Goal: Information Seeking & Learning: Find specific fact

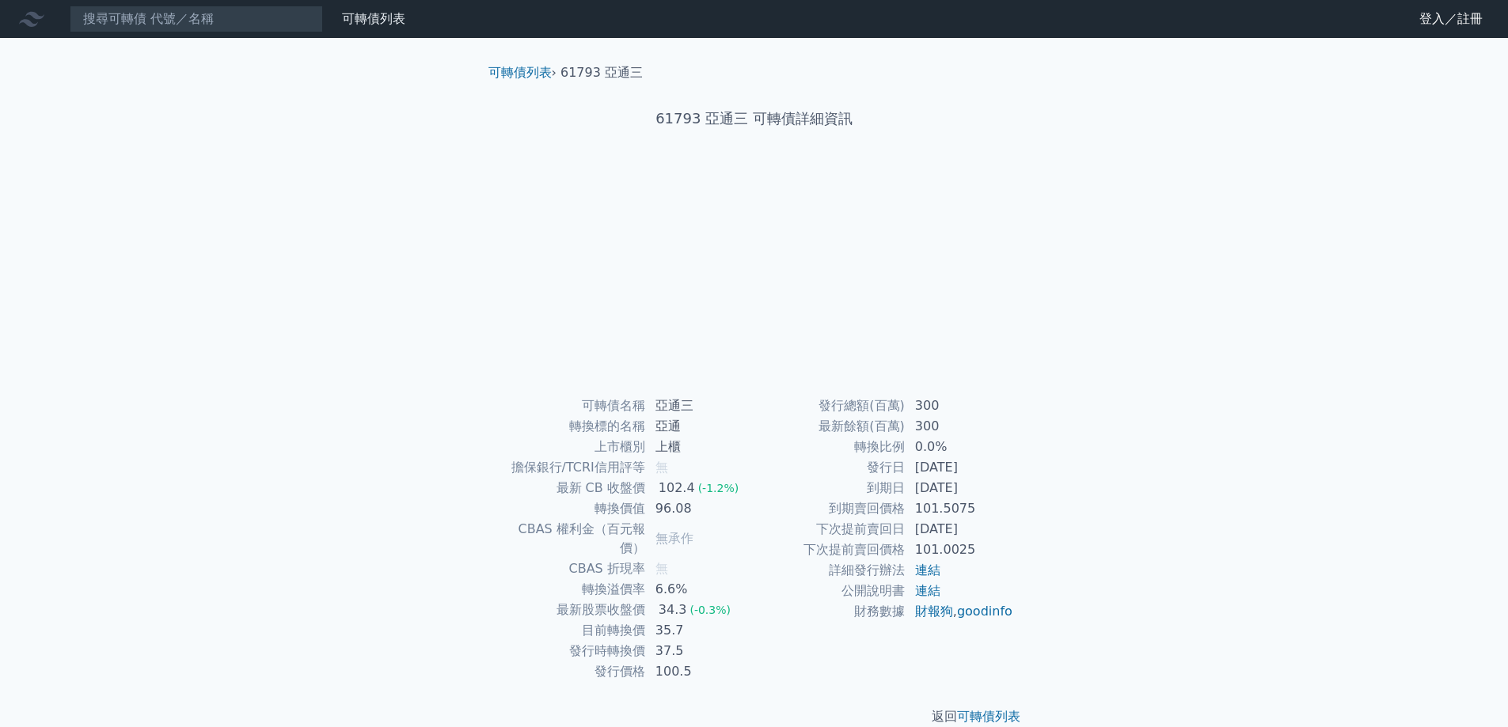
scroll to position [6, 0]
drag, startPoint x: 940, startPoint y: 427, endPoint x: 886, endPoint y: 420, distance: 55.0
click at [886, 420] on tr "最新餘額(百萬) 591" at bounding box center [884, 426] width 260 height 21
click at [966, 424] on td "591" at bounding box center [960, 426] width 108 height 21
click at [915, 433] on td "591" at bounding box center [960, 426] width 108 height 21
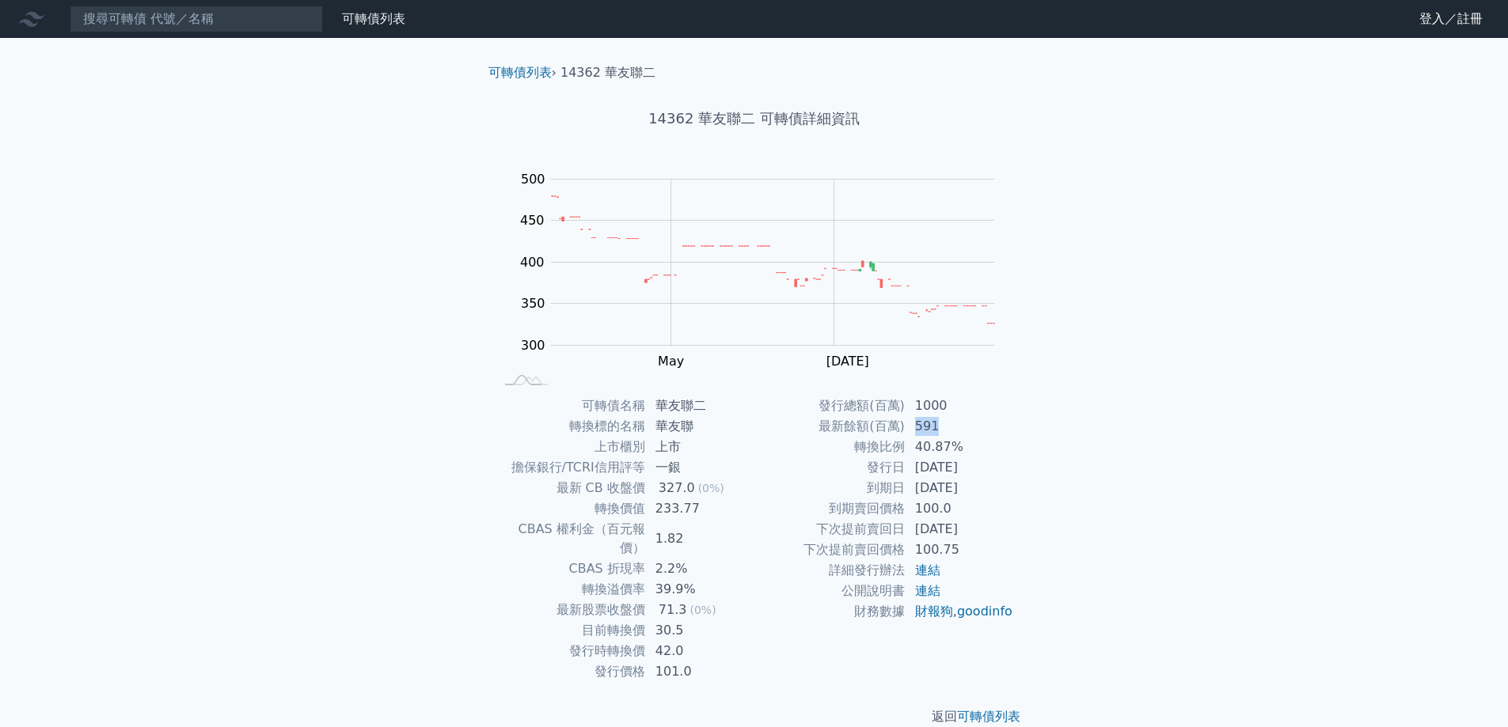
drag, startPoint x: 915, startPoint y: 433, endPoint x: 943, endPoint y: 427, distance: 28.4
click at [943, 427] on td "591" at bounding box center [960, 426] width 108 height 21
drag, startPoint x: 938, startPoint y: 449, endPoint x: 901, endPoint y: 451, distance: 37.3
click at [901, 451] on tr "轉換比例 40.87%" at bounding box center [884, 447] width 260 height 21
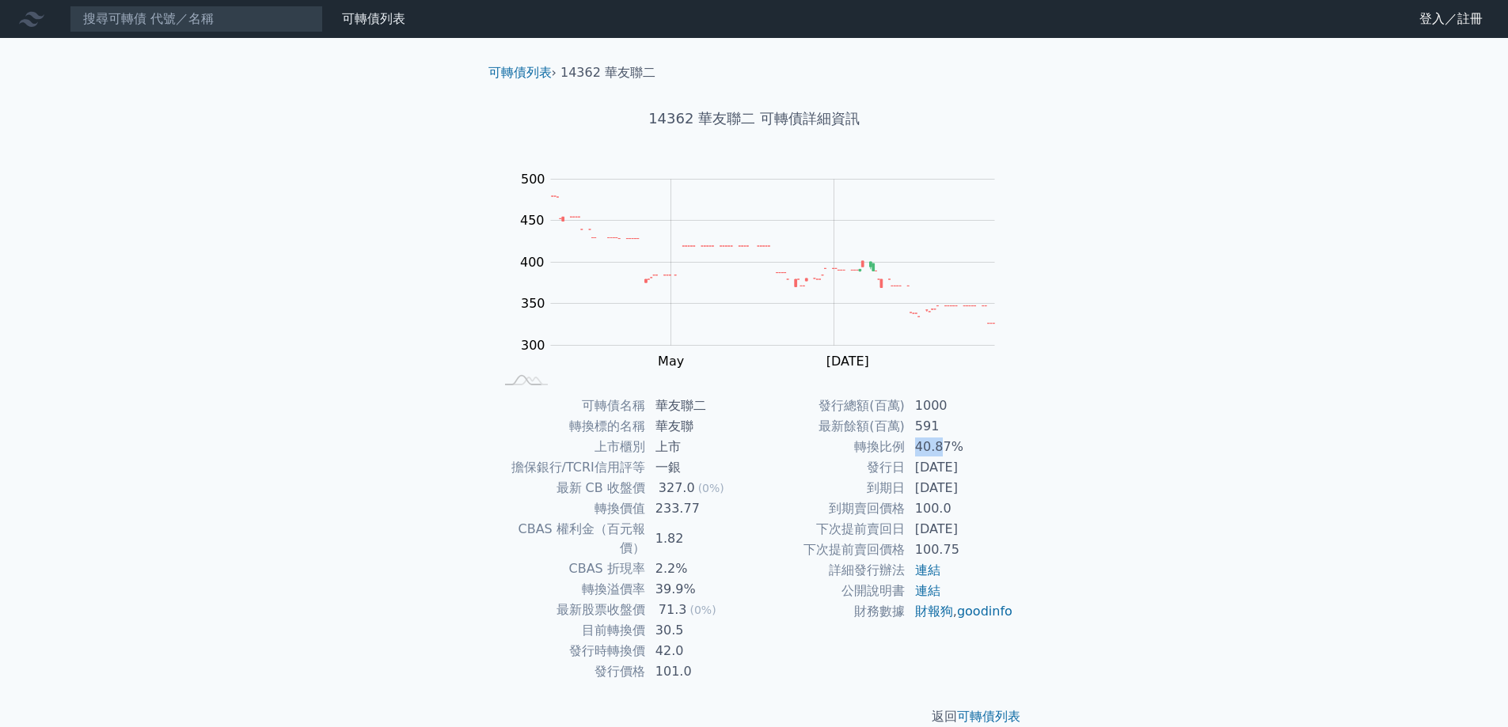
click at [901, 451] on td "轉換比例" at bounding box center [829, 447] width 151 height 21
drag, startPoint x: 901, startPoint y: 451, endPoint x: 996, endPoint y: 441, distance: 95.5
click at [996, 441] on tr "轉換比例 40.87%" at bounding box center [884, 447] width 260 height 21
click at [996, 441] on td "40.87%" at bounding box center [960, 447] width 108 height 21
click at [222, 19] on input at bounding box center [196, 19] width 253 height 27
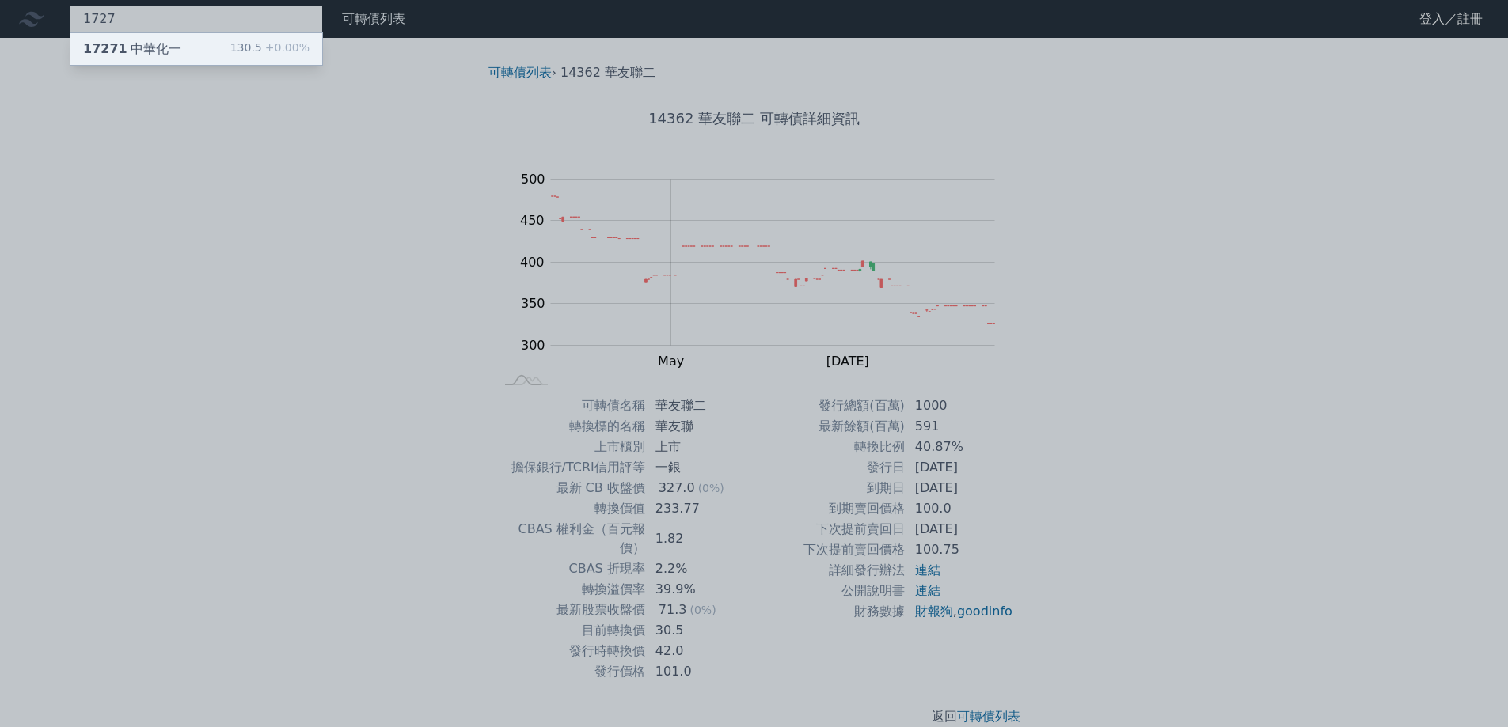
type input "1727"
click at [218, 44] on div "17271 中華化一 130.5 +0.00%" at bounding box center [196, 49] width 252 height 32
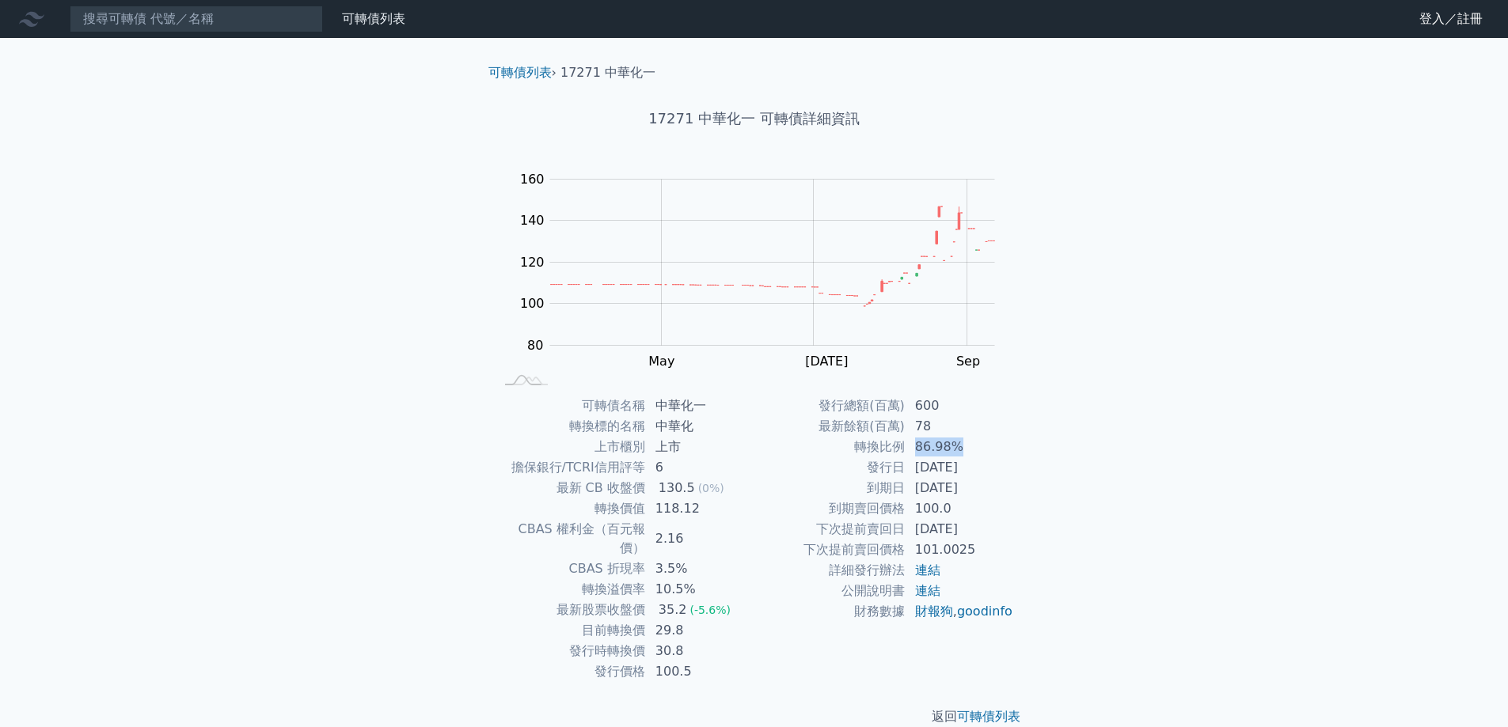
drag, startPoint x: 952, startPoint y: 445, endPoint x: 914, endPoint y: 448, distance: 38.1
click at [914, 448] on td "86.98%" at bounding box center [960, 447] width 108 height 21
click at [1000, 408] on td "600" at bounding box center [960, 406] width 108 height 21
drag, startPoint x: 913, startPoint y: 409, endPoint x: 944, endPoint y: 408, distance: 31.7
click at [944, 408] on td "600" at bounding box center [960, 406] width 108 height 21
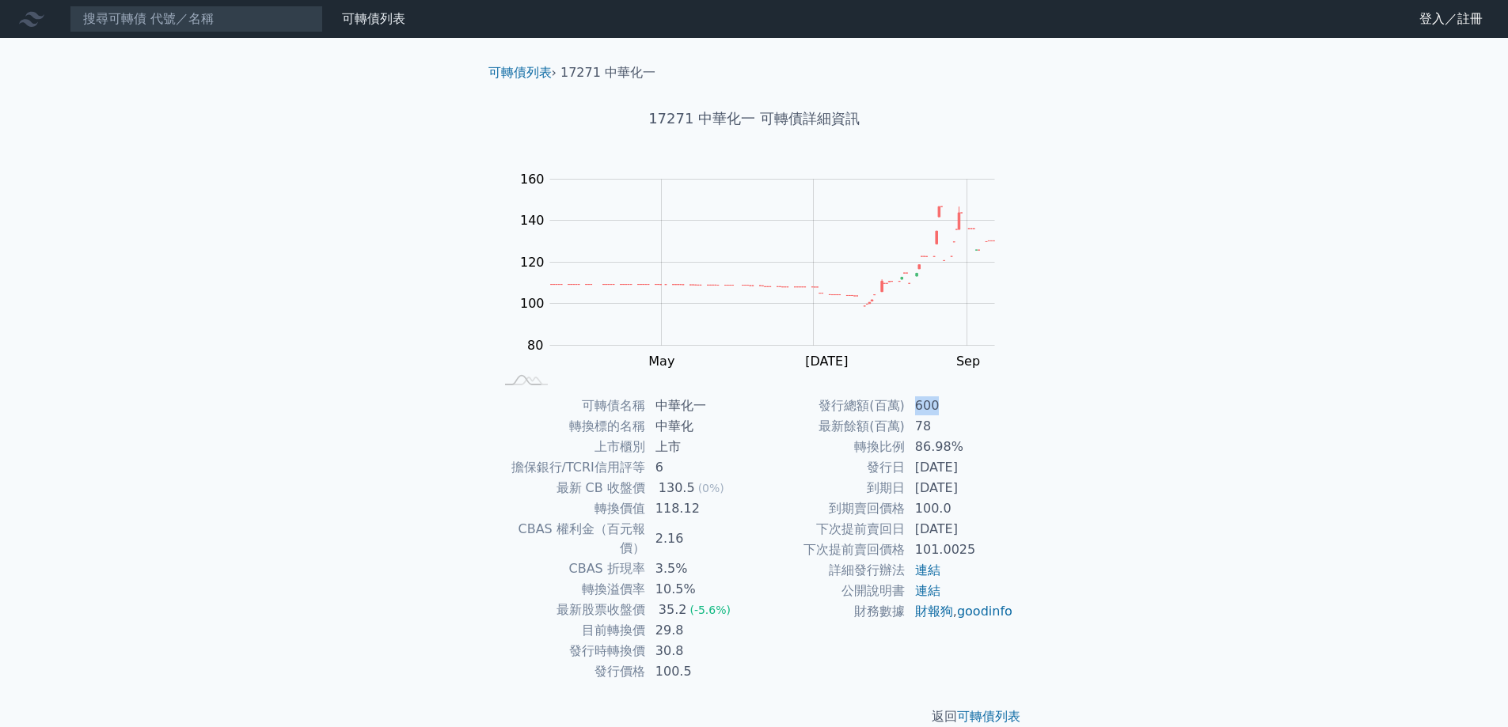
click at [944, 408] on td "600" at bounding box center [960, 406] width 108 height 21
drag, startPoint x: 904, startPoint y: 409, endPoint x: 951, endPoint y: 408, distance: 47.5
click at [951, 408] on tr "發行總額(百萬) 600" at bounding box center [884, 406] width 260 height 21
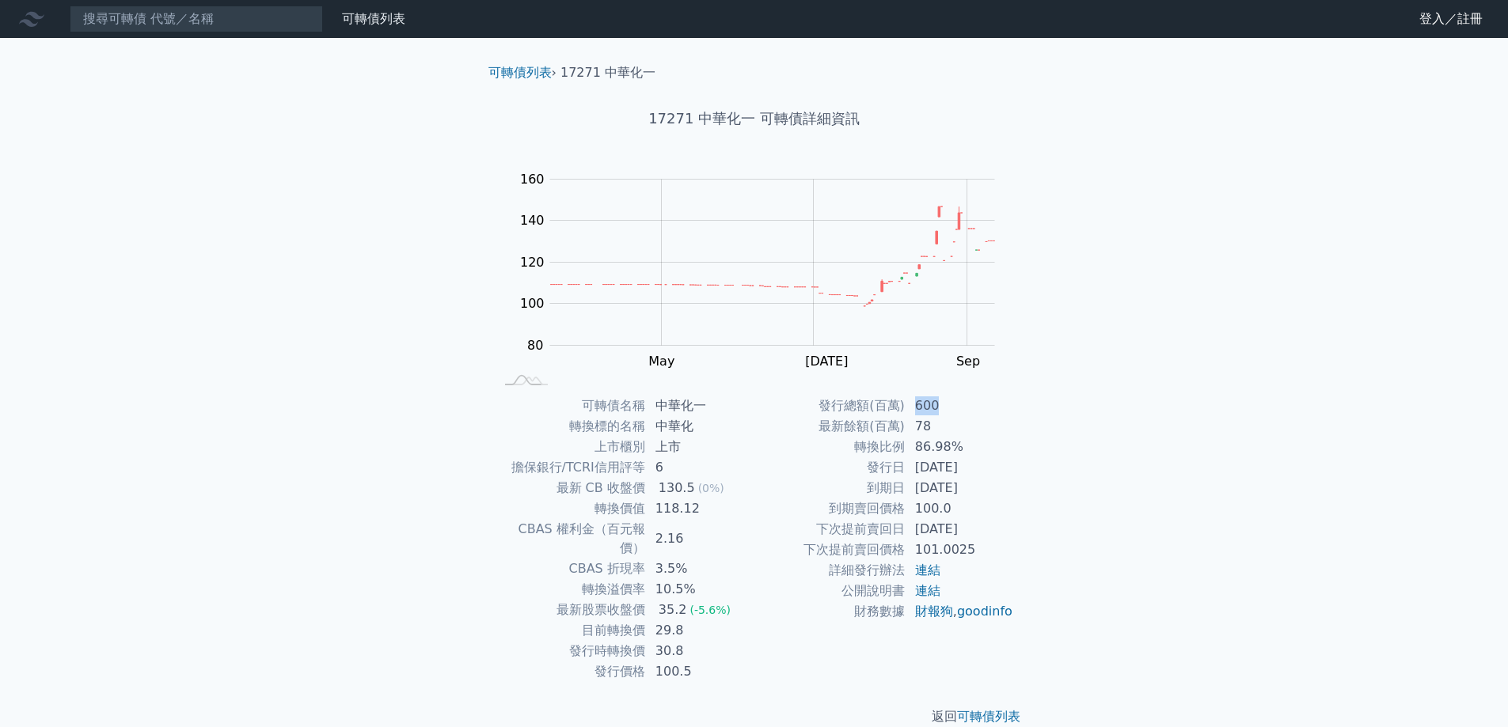
click at [951, 408] on td "600" at bounding box center [960, 406] width 108 height 21
click at [138, 25] on input at bounding box center [196, 19] width 253 height 27
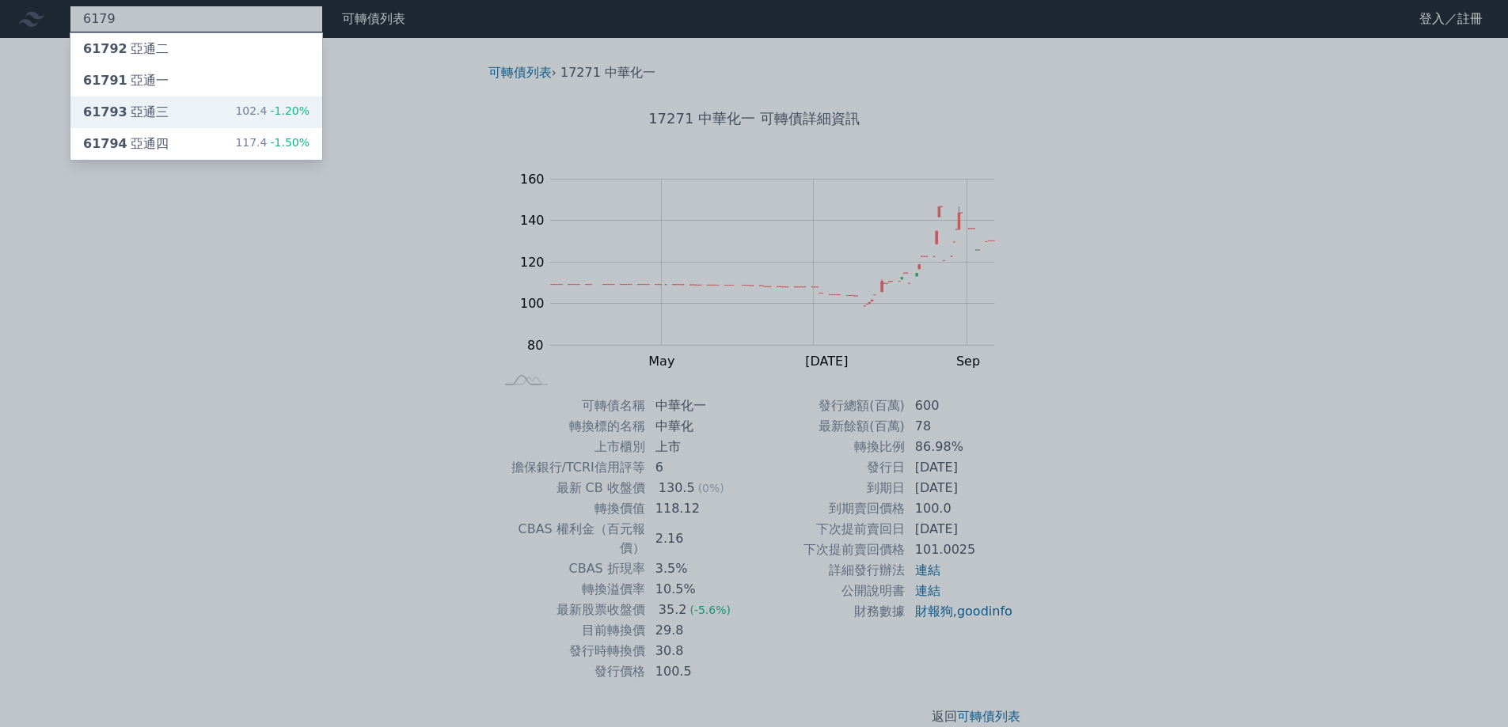
type input "6179"
click at [132, 104] on div "61793 亞通三" at bounding box center [125, 112] width 85 height 19
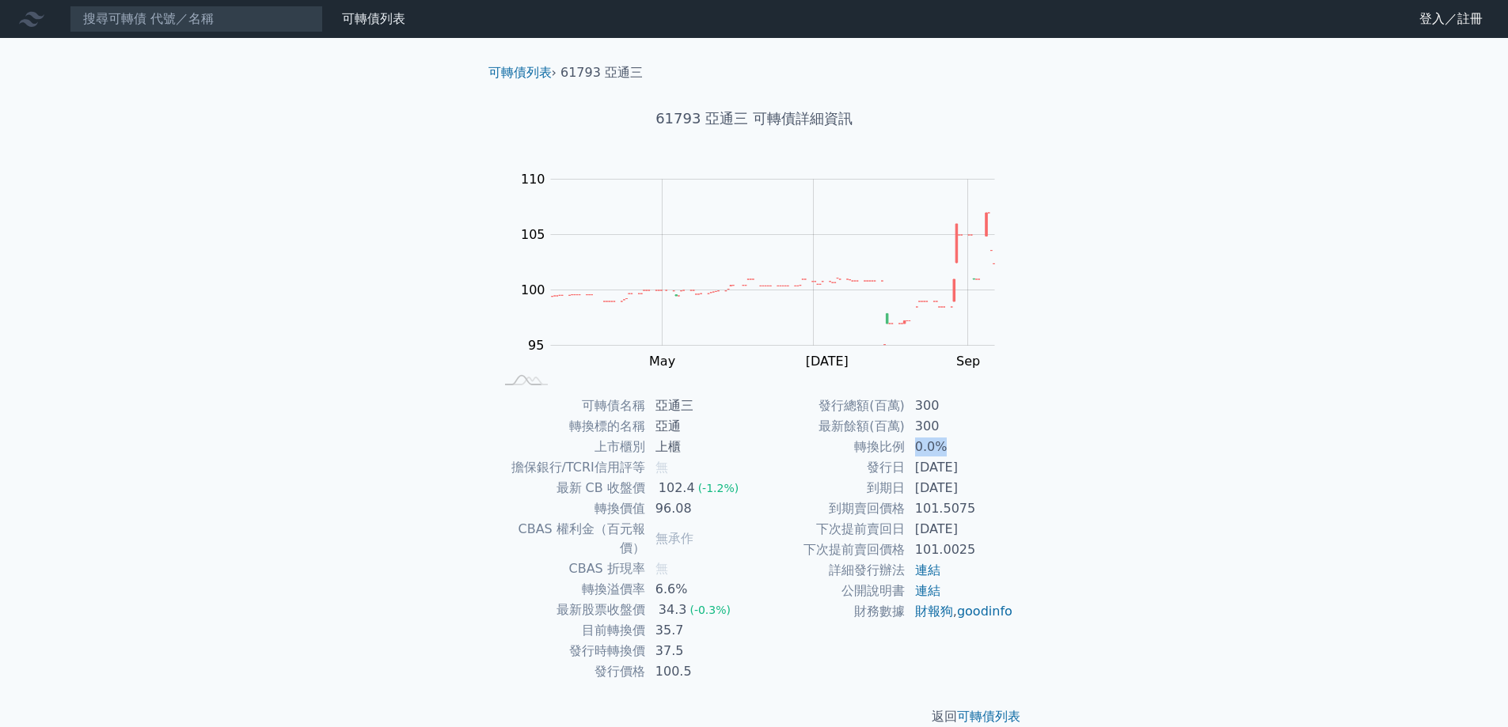
drag, startPoint x: 909, startPoint y: 447, endPoint x: 985, endPoint y: 446, distance: 76.0
click at [985, 446] on td "0.0%" at bounding box center [960, 447] width 108 height 21
drag, startPoint x: 985, startPoint y: 446, endPoint x: 769, endPoint y: 442, distance: 216.1
click at [769, 442] on tr "轉換比例 0.0%" at bounding box center [884, 447] width 260 height 21
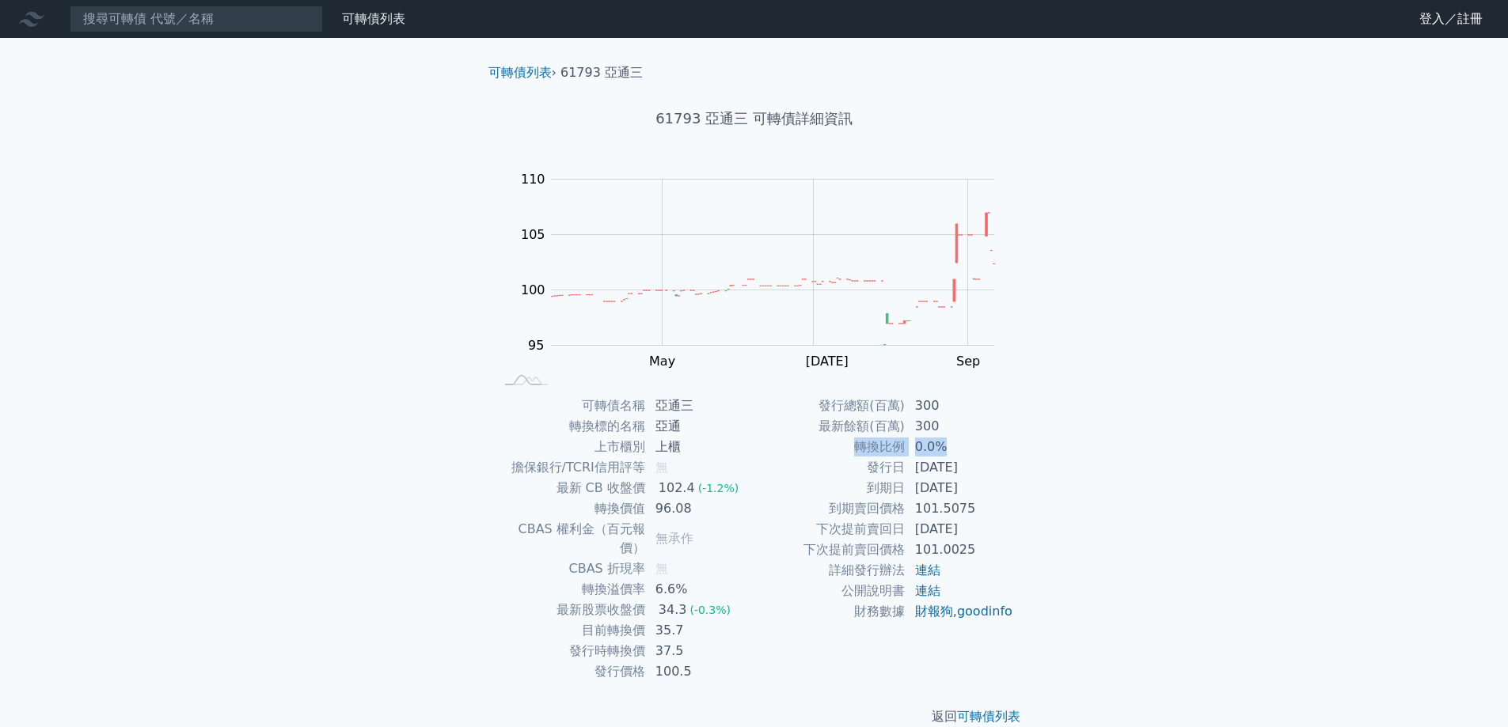
click at [768, 442] on td "轉換比例" at bounding box center [829, 447] width 151 height 21
click at [92, 15] on input at bounding box center [196, 19] width 253 height 27
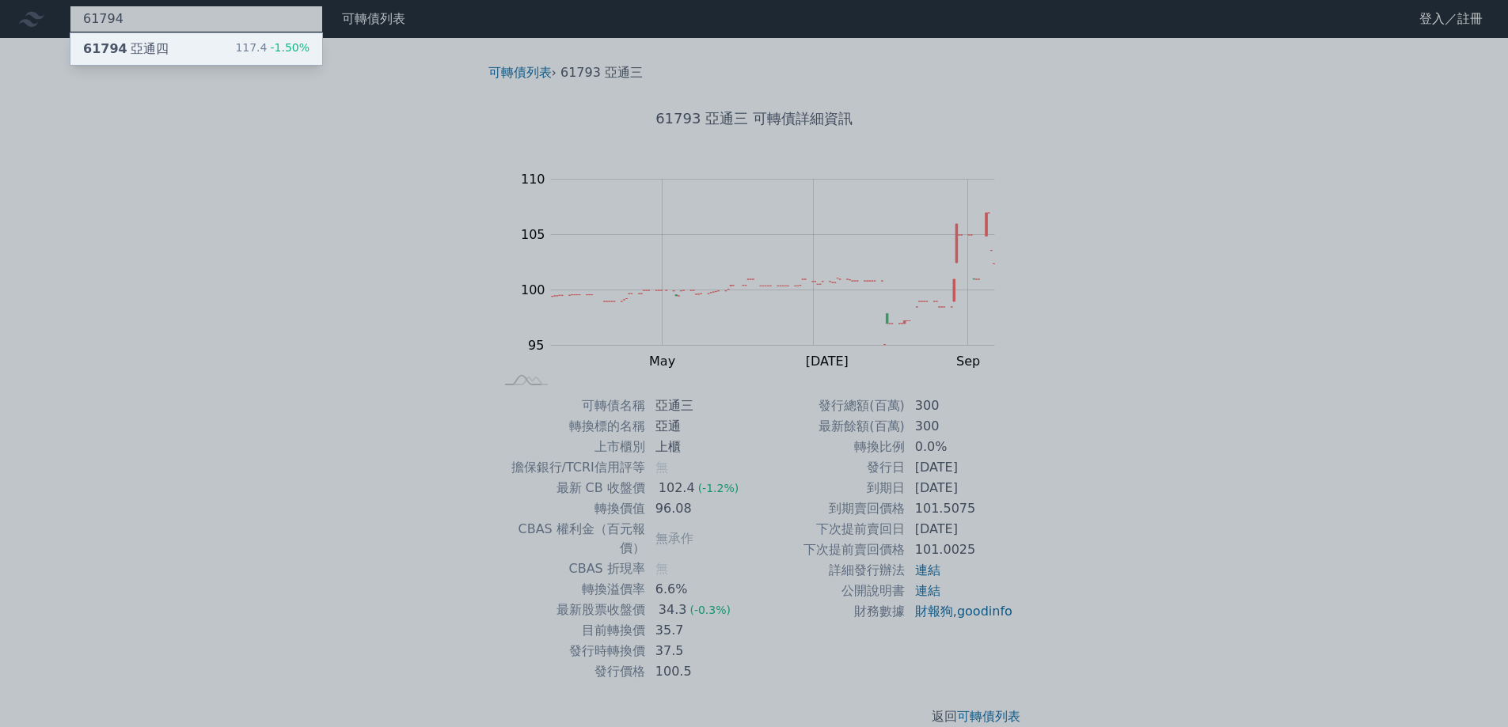
type input "61794"
click at [110, 53] on span "61794" at bounding box center [105, 48] width 44 height 15
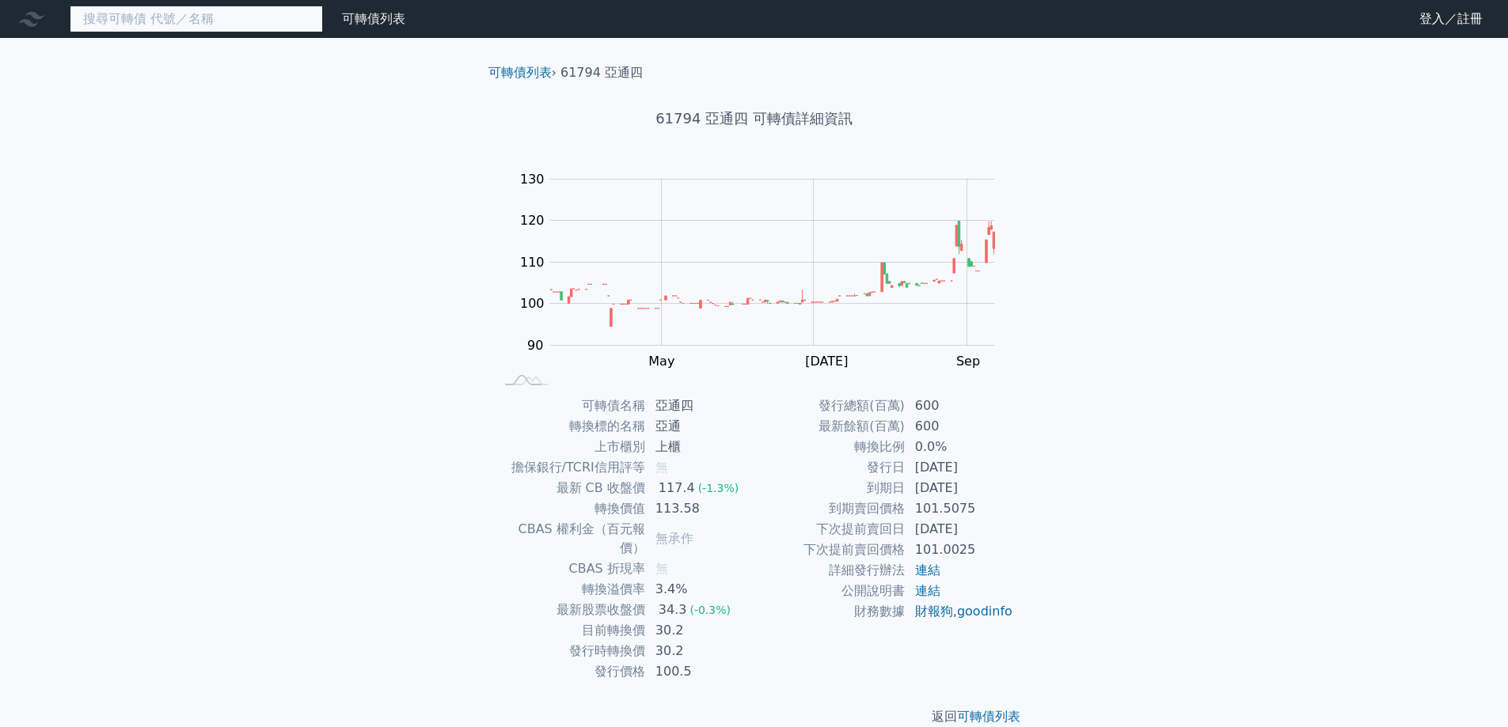
click at [160, 18] on input at bounding box center [196, 19] width 253 height 27
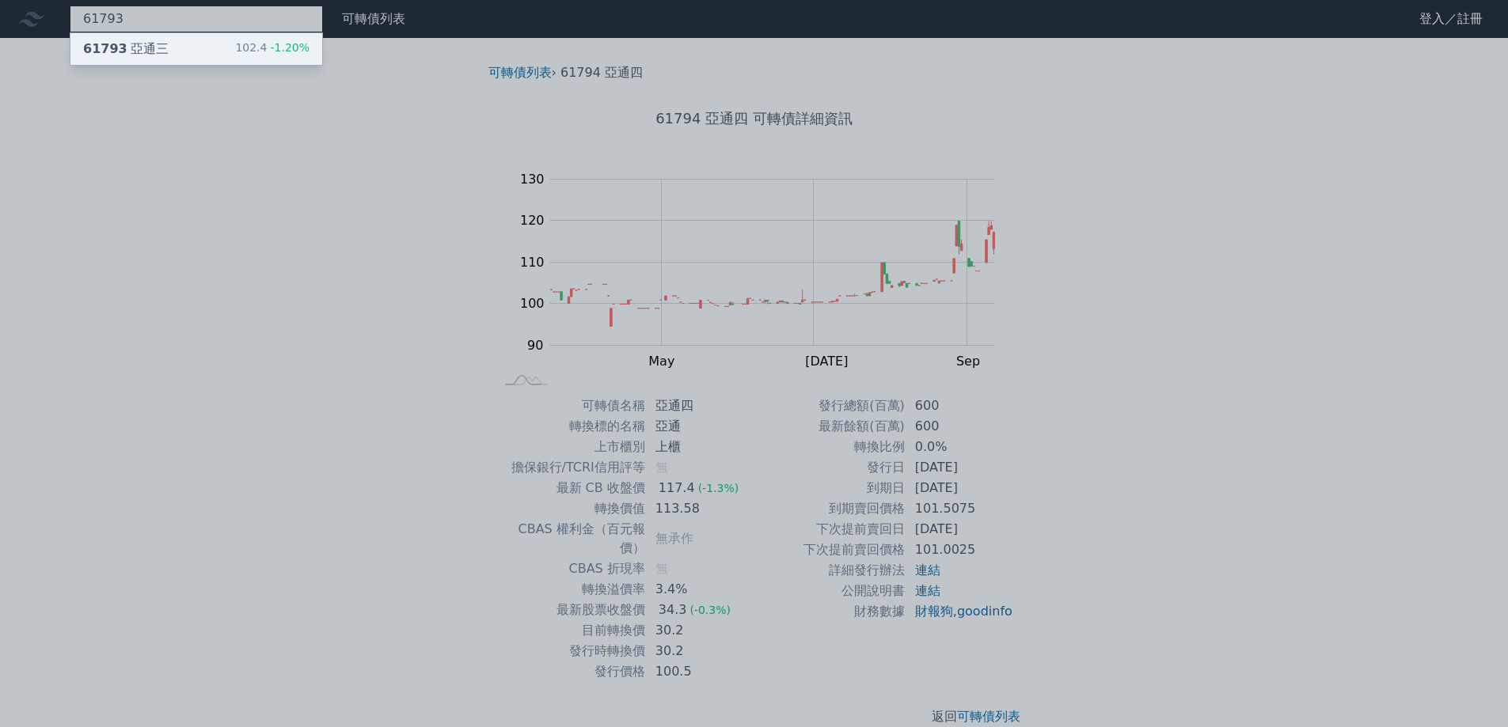
type input "61793"
click at [154, 42] on div "61793 亞通三" at bounding box center [125, 49] width 85 height 19
